Goal: Communication & Community: Answer question/provide support

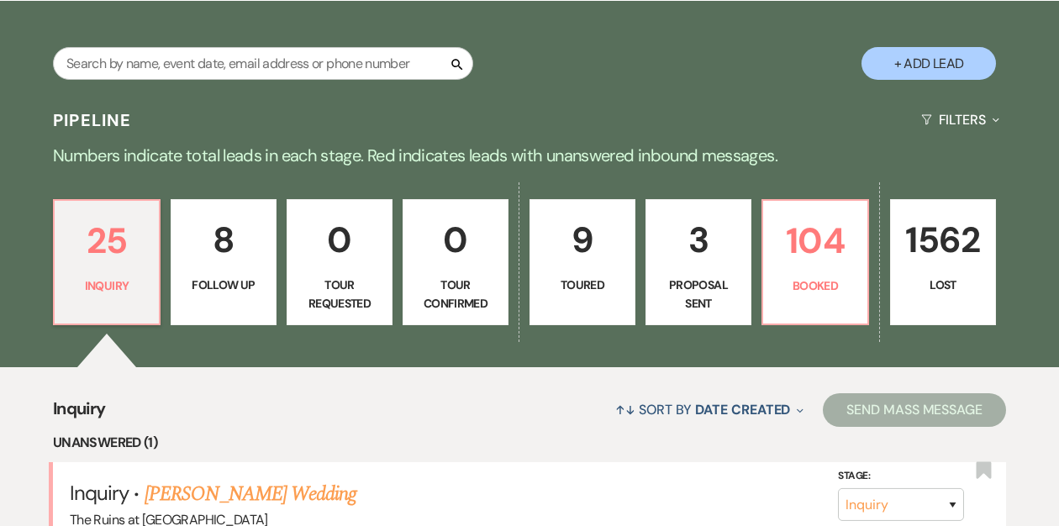
scroll to position [280, 0]
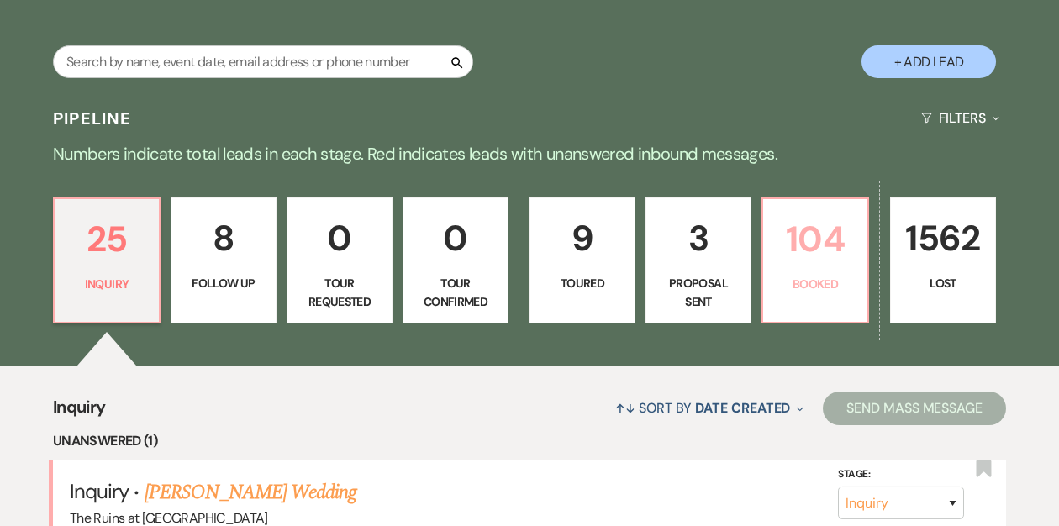
click at [814, 261] on p "104" at bounding box center [815, 239] width 84 height 56
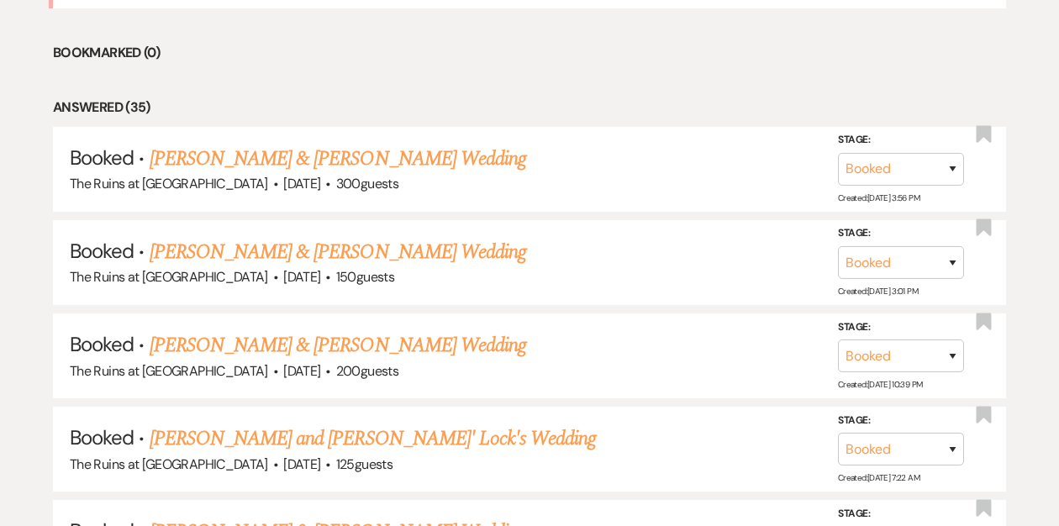
scroll to position [1006, 0]
click at [436, 158] on link "[PERSON_NAME] & [PERSON_NAME] Wedding" at bounding box center [338, 158] width 377 height 30
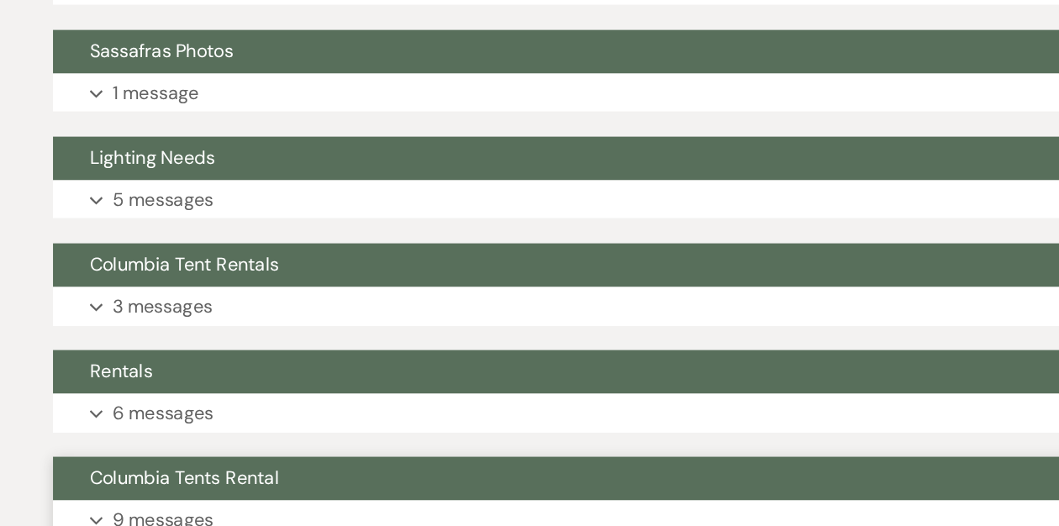
scroll to position [2579, 0]
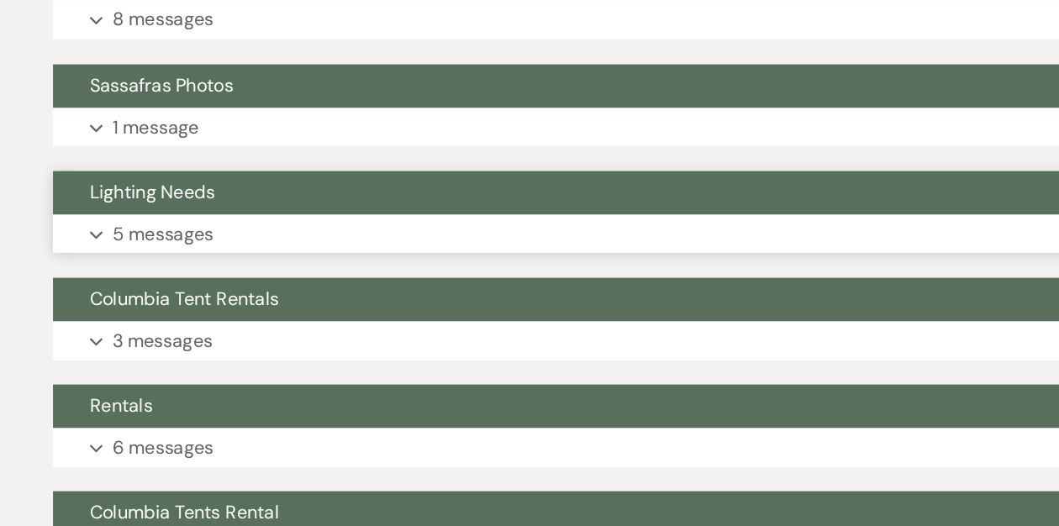
click at [300, 139] on button "Lighting Needs" at bounding box center [486, 143] width 761 height 32
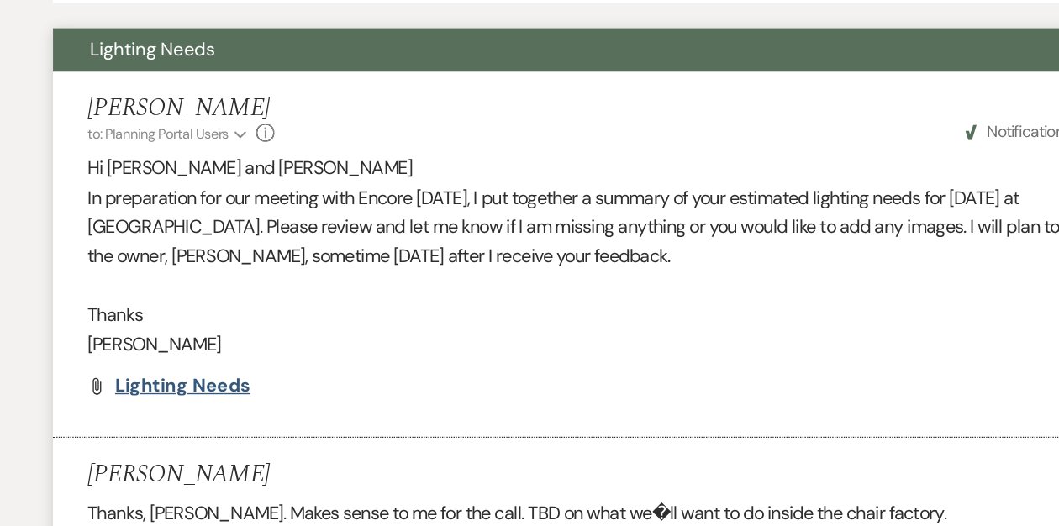
click at [207, 388] on span "Lighting Needs" at bounding box center [200, 389] width 99 height 18
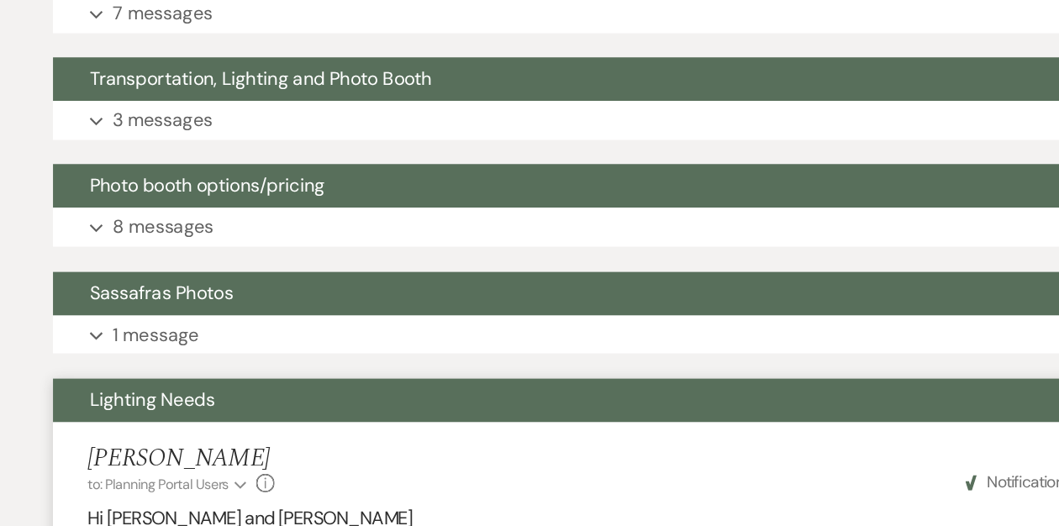
scroll to position [2408, 0]
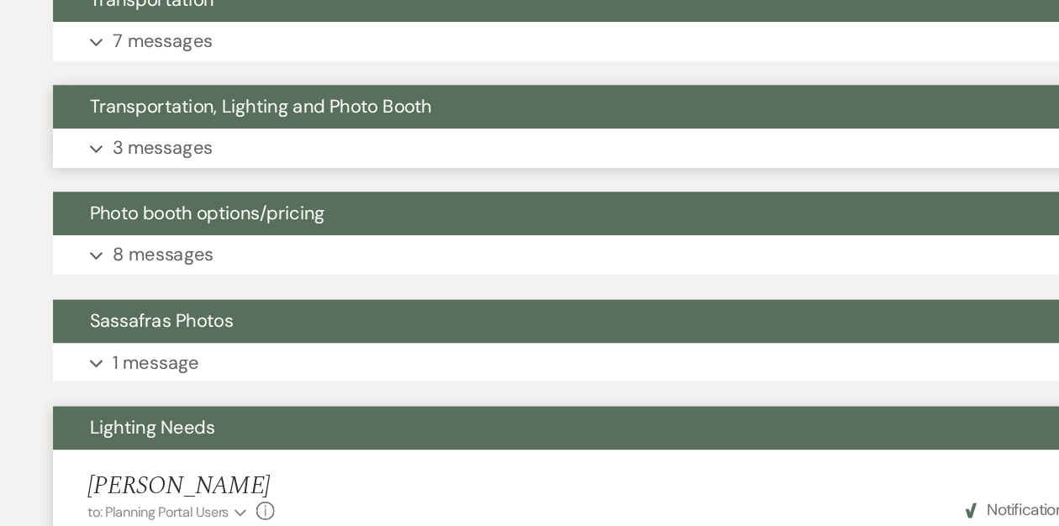
click at [280, 73] on span "Transportation, Lighting and Photo Booth" at bounding box center [258, 79] width 251 height 18
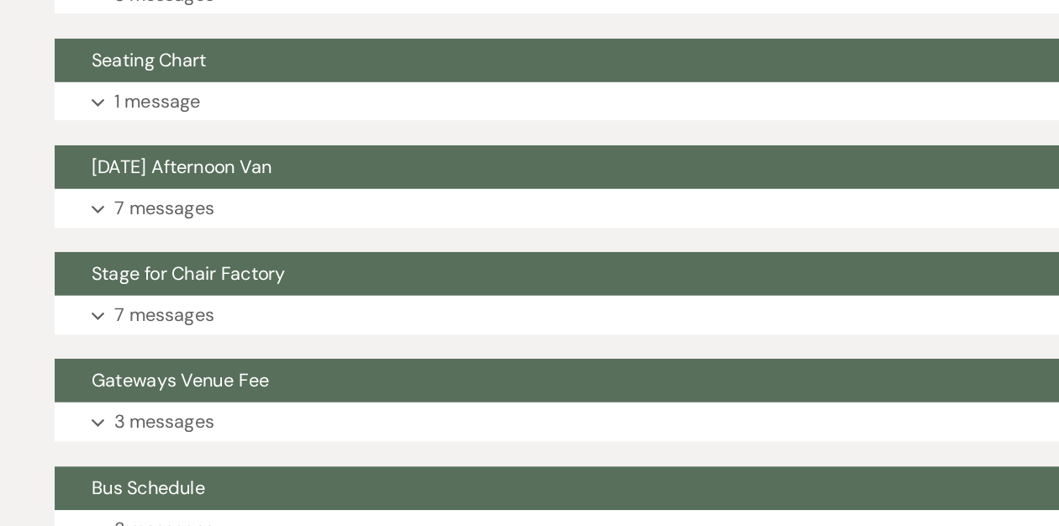
scroll to position [1676, 0]
